Goal: Task Accomplishment & Management: Manage account settings

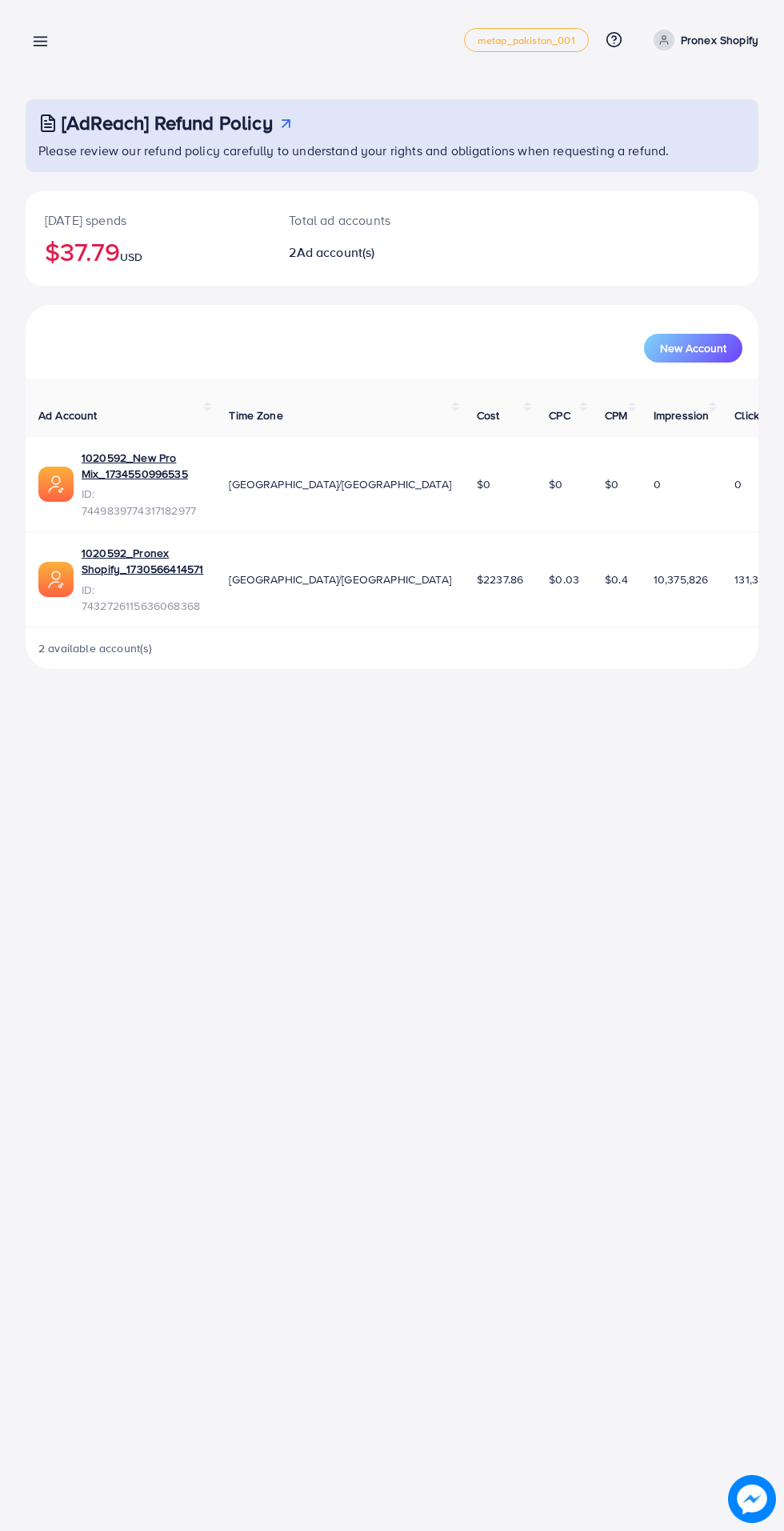
click at [32, 40] on link at bounding box center [37, 41] width 23 height 20
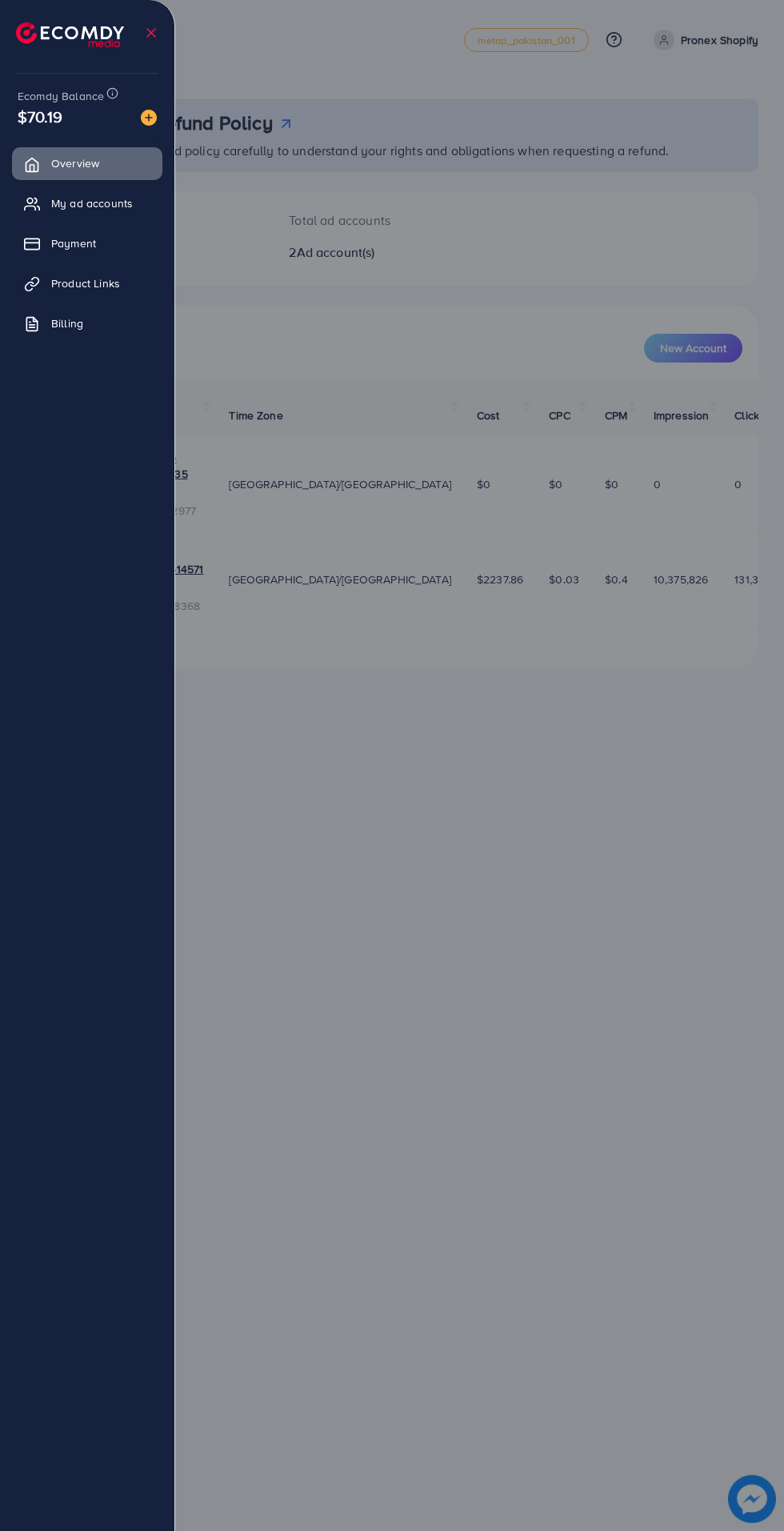
click at [83, 202] on span "My ad accounts" at bounding box center [92, 203] width 82 height 16
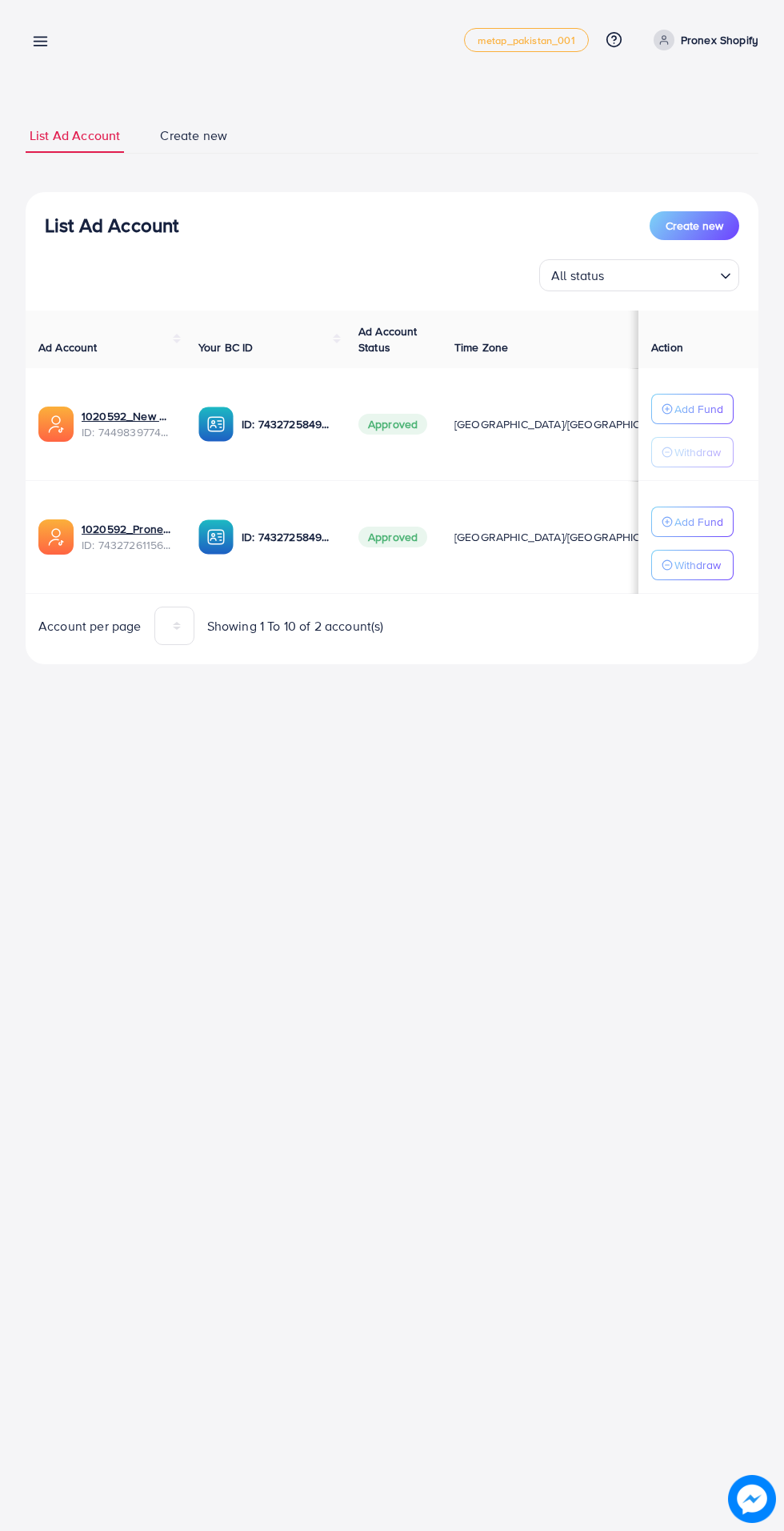
click at [28, 46] on link at bounding box center [37, 41] width 23 height 20
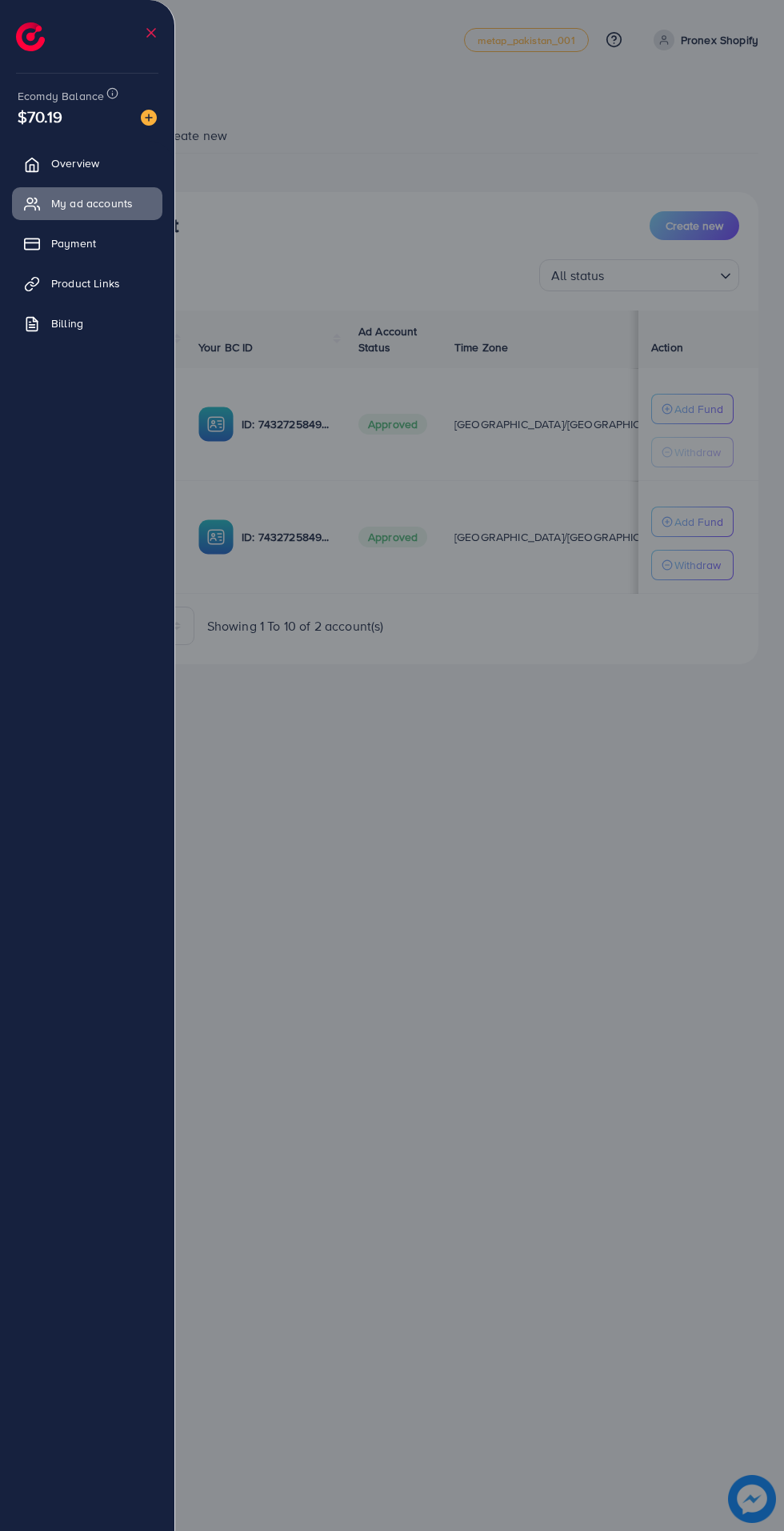
click at [479, 733] on div at bounding box center [392, 919] width 784 height 1838
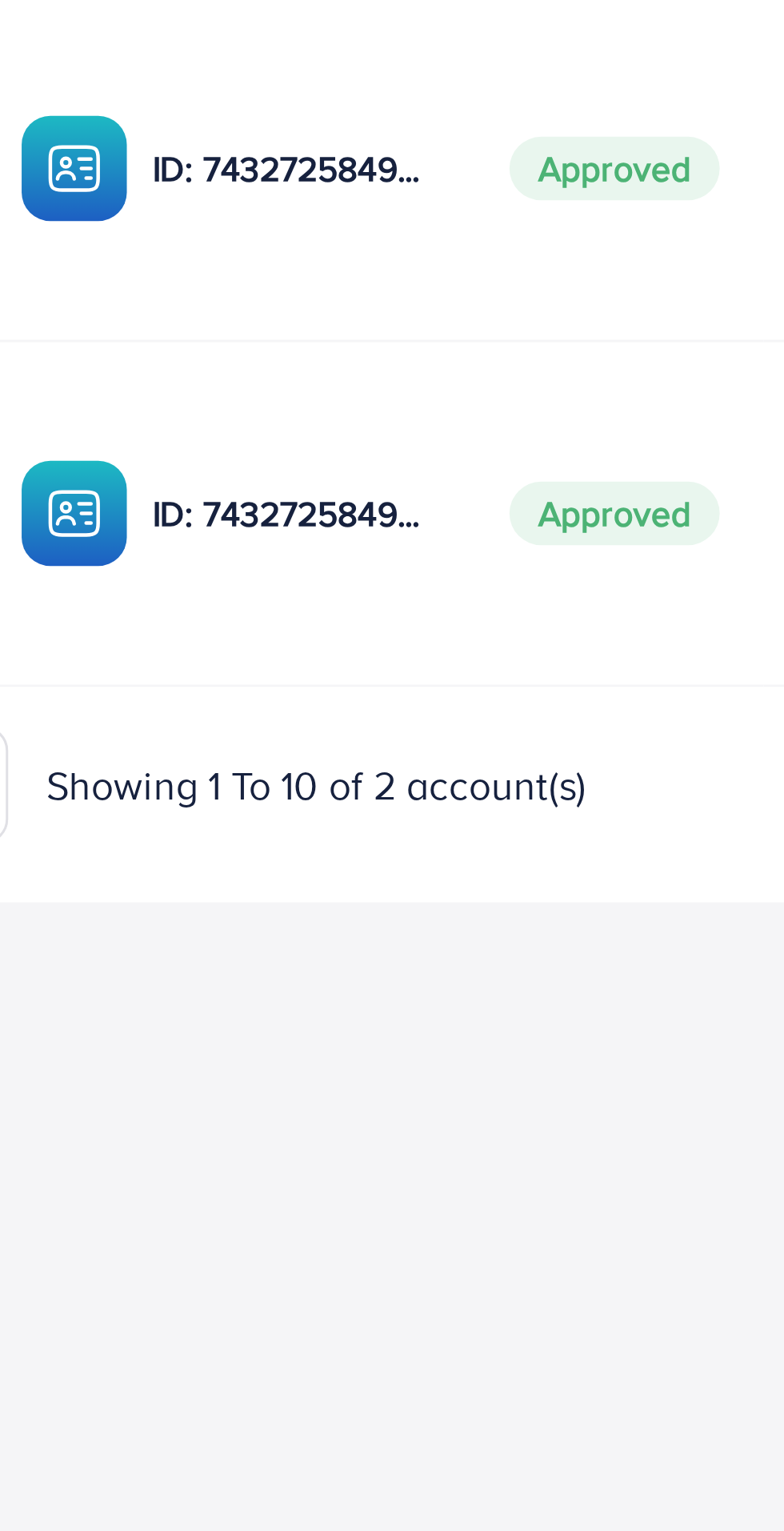
click at [272, 532] on p "ID: 7432725849180520449" at bounding box center [287, 536] width 91 height 19
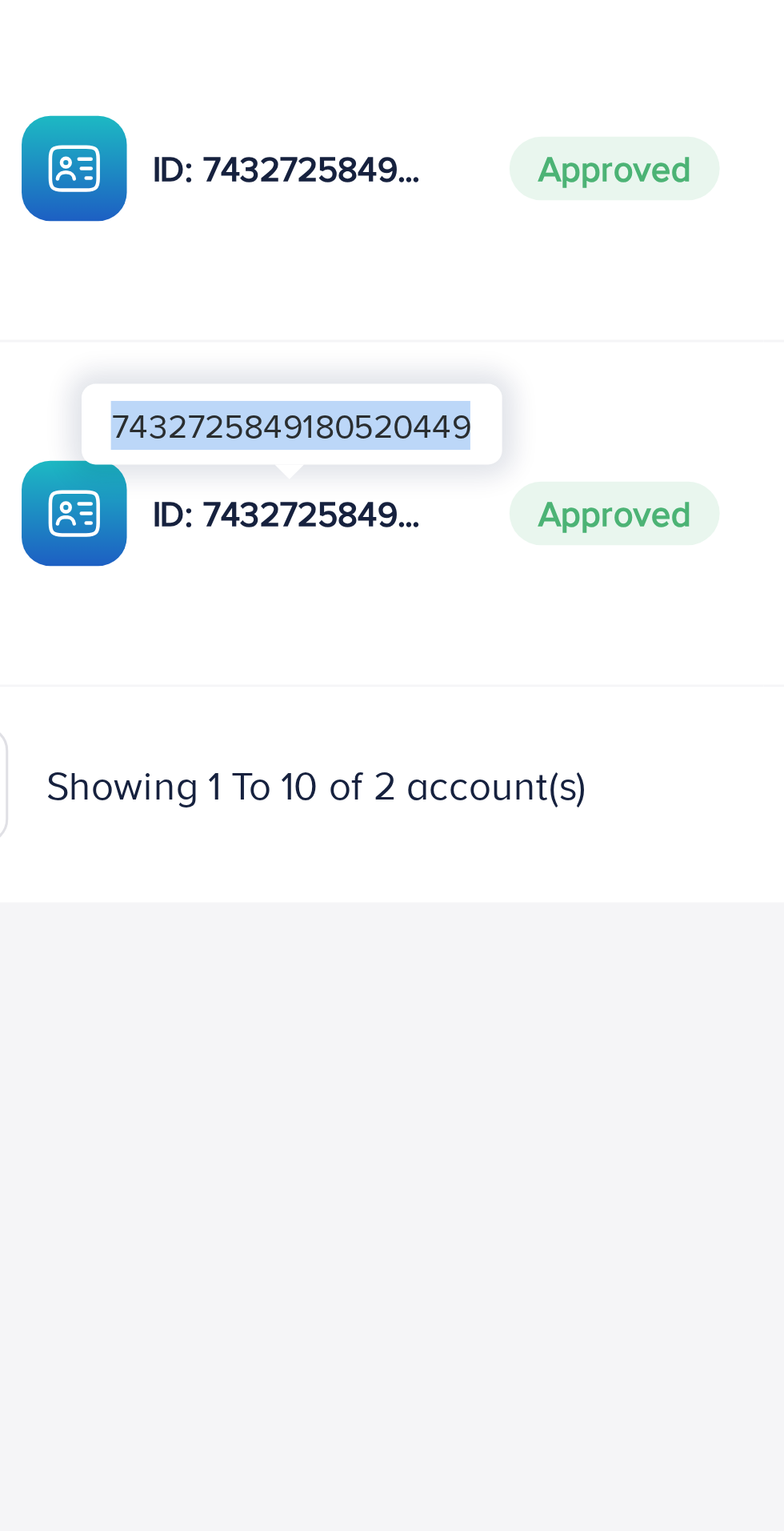
copy div "7432725849180520449"
